Goal: Find specific page/section: Find specific page/section

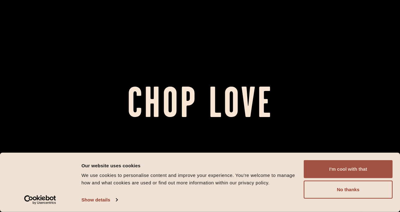
click at [371, 163] on button "I'm cool with that" at bounding box center [348, 169] width 89 height 18
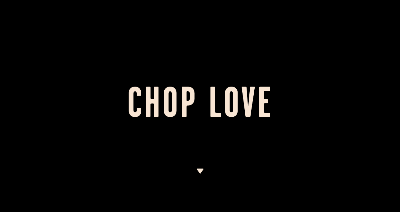
click at [198, 169] on img at bounding box center [200, 171] width 8 height 5
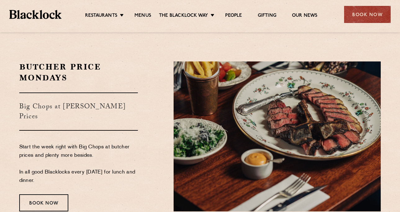
scroll to position [979, 0]
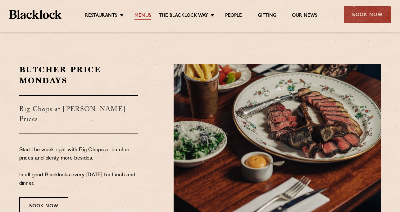
click at [139, 14] on link "Menus" at bounding box center [142, 16] width 17 height 7
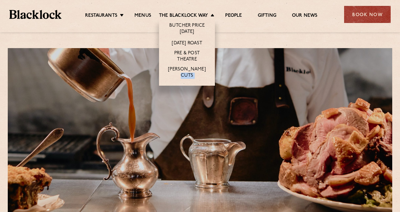
drag, startPoint x: 219, startPoint y: 13, endPoint x: 208, endPoint y: 16, distance: 11.1
click at [208, 16] on ul "Restaurants [GEOGRAPHIC_DATA] [GEOGRAPHIC_DATA] [GEOGRAPHIC_DATA] [GEOGRAPHIC_D…" at bounding box center [200, 15] width 279 height 10
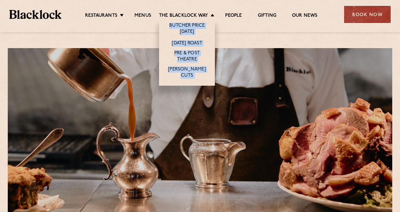
click at [208, 16] on li "The [PERSON_NAME] Way [PERSON_NAME] Price [DATE] [DATE] Roast Pre & Post Theatr…" at bounding box center [188, 16] width 58 height 7
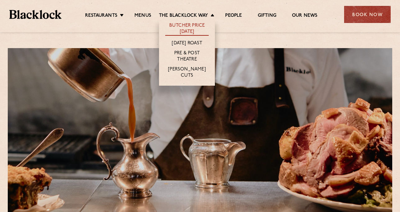
click at [165, 24] on link "Butcher Price [DATE]" at bounding box center [186, 29] width 43 height 13
